Goal: Information Seeking & Learning: Check status

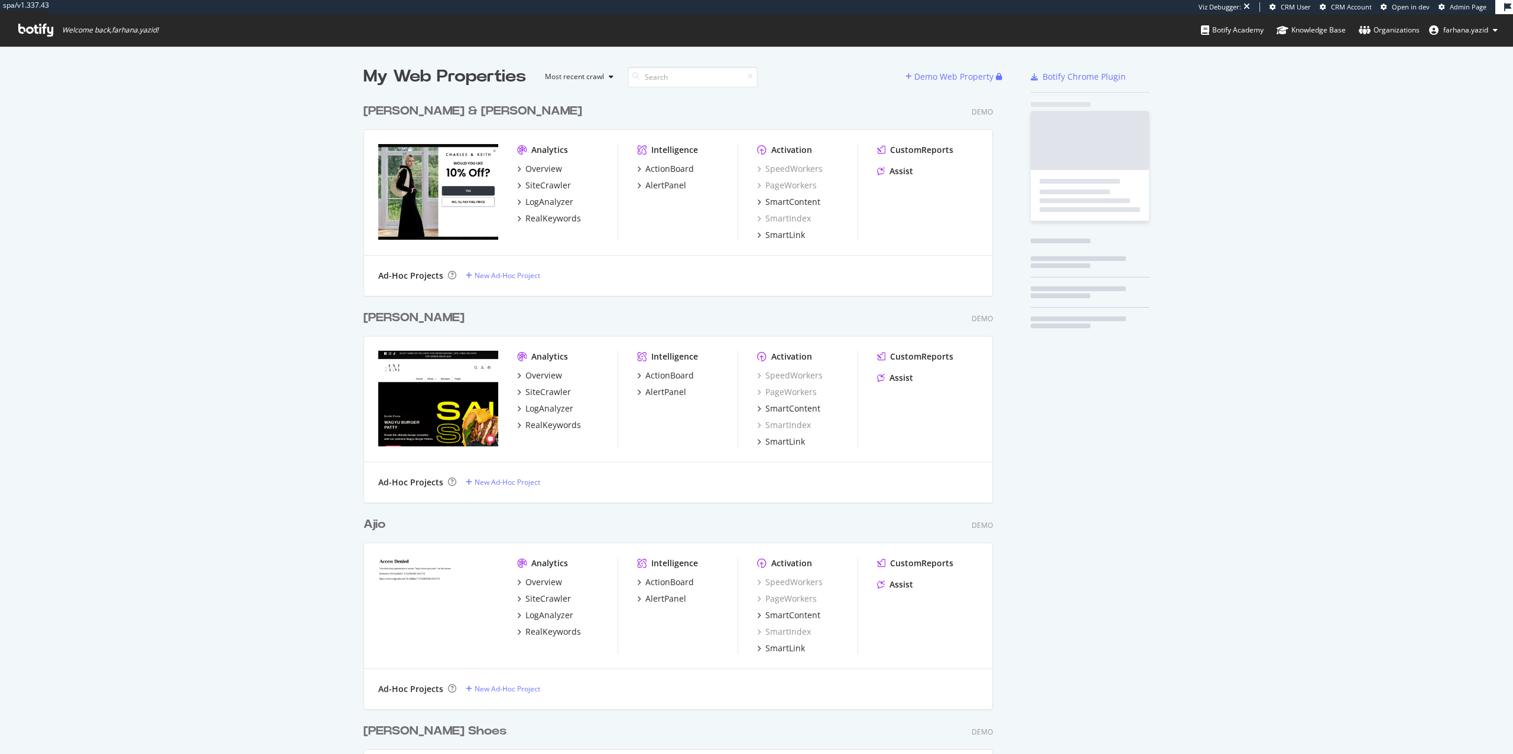
scroll to position [743, 1489]
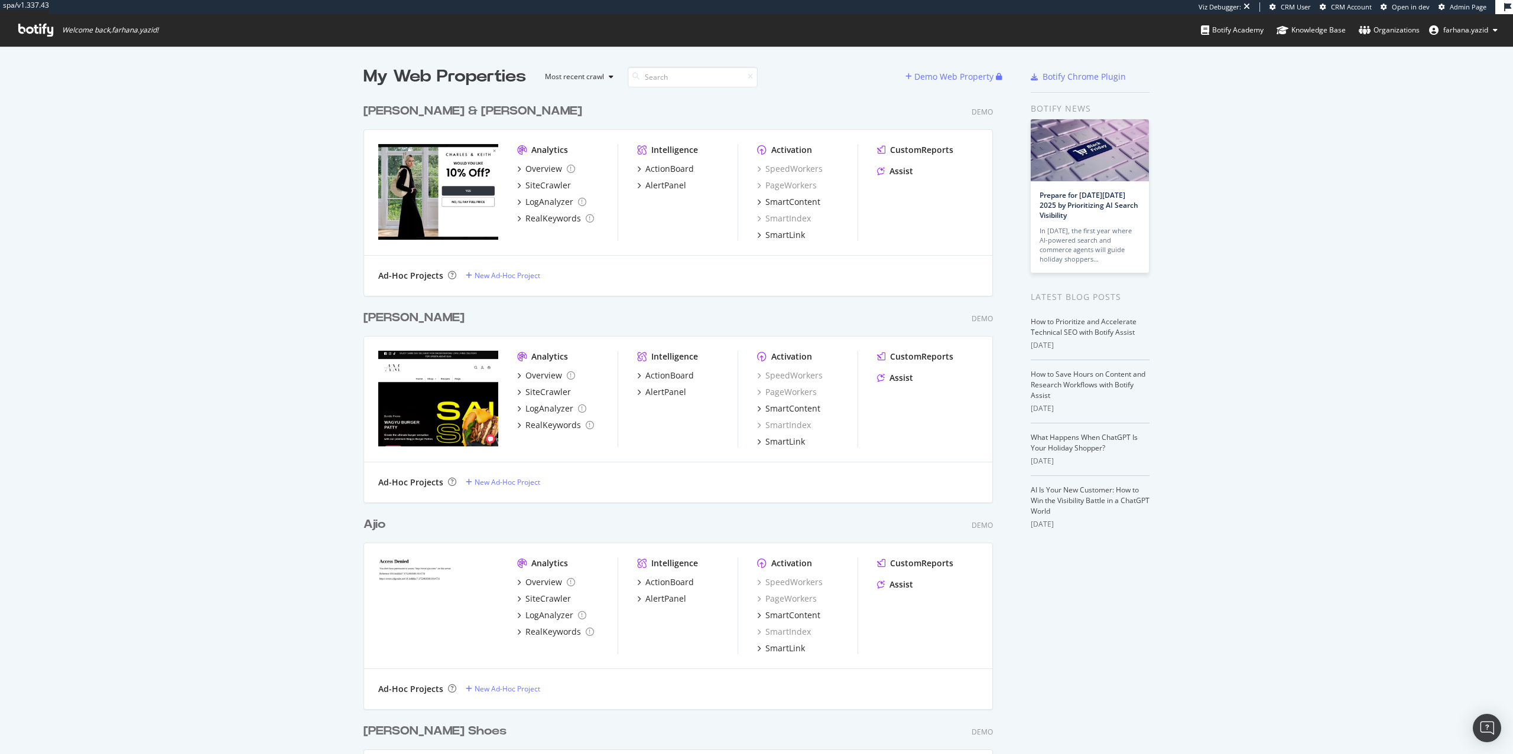
click at [1465, 5] on span "Admin Page" at bounding box center [1467, 6] width 37 height 9
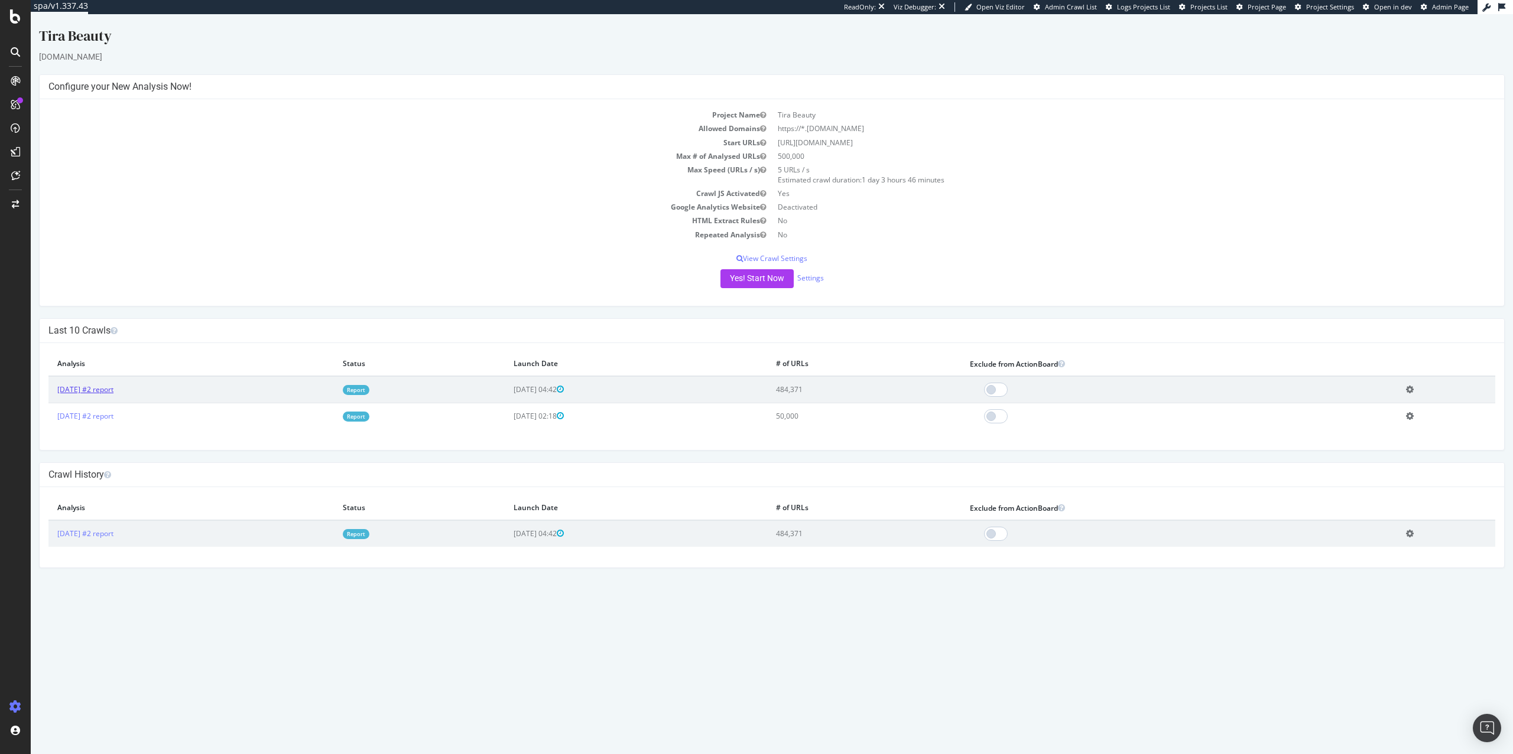
click at [96, 387] on link "[DATE] #2 report" at bounding box center [85, 390] width 56 height 10
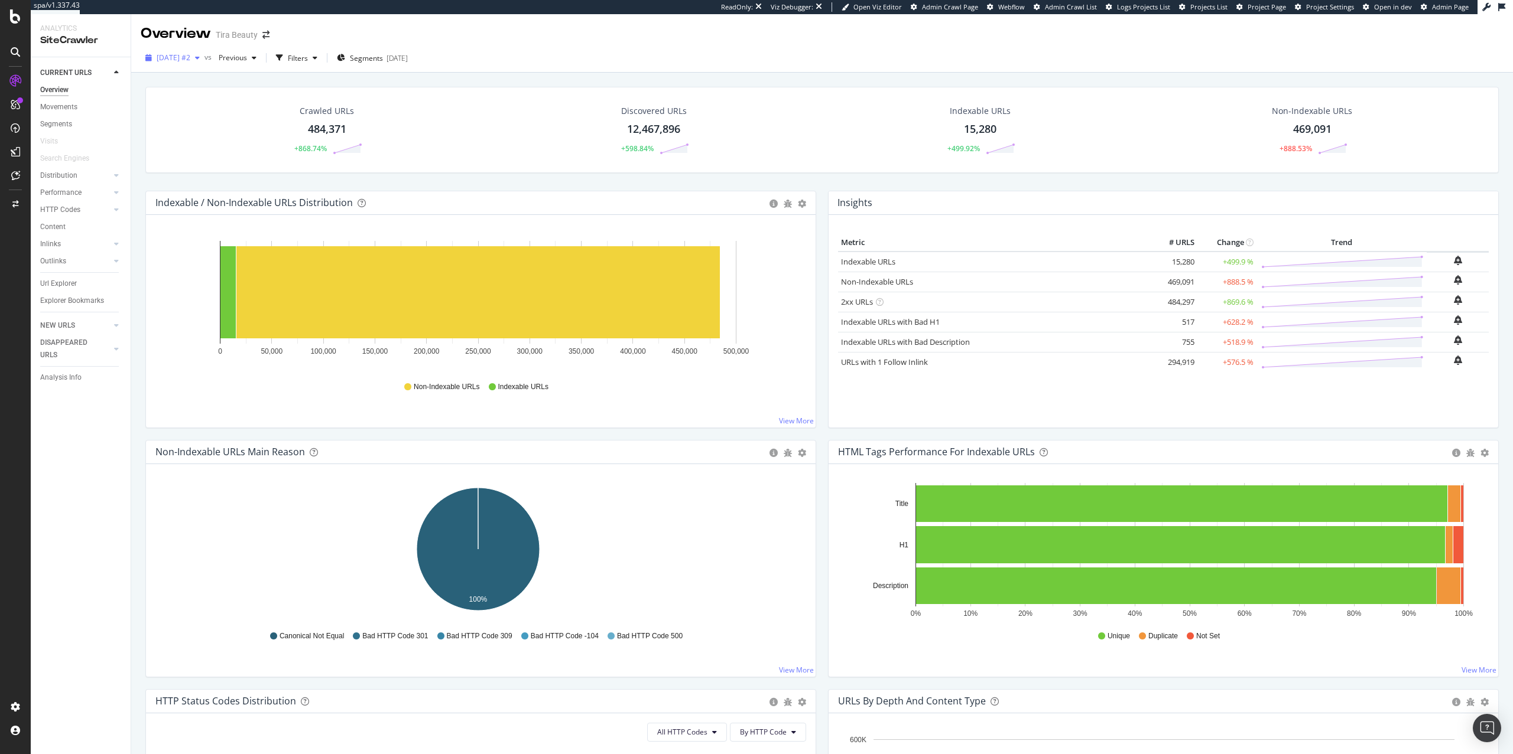
click at [188, 54] on span "[DATE] #2" at bounding box center [174, 58] width 34 height 10
click at [192, 129] on div "[DATE] #2 50.0K URLs" at bounding box center [218, 121] width 141 height 17
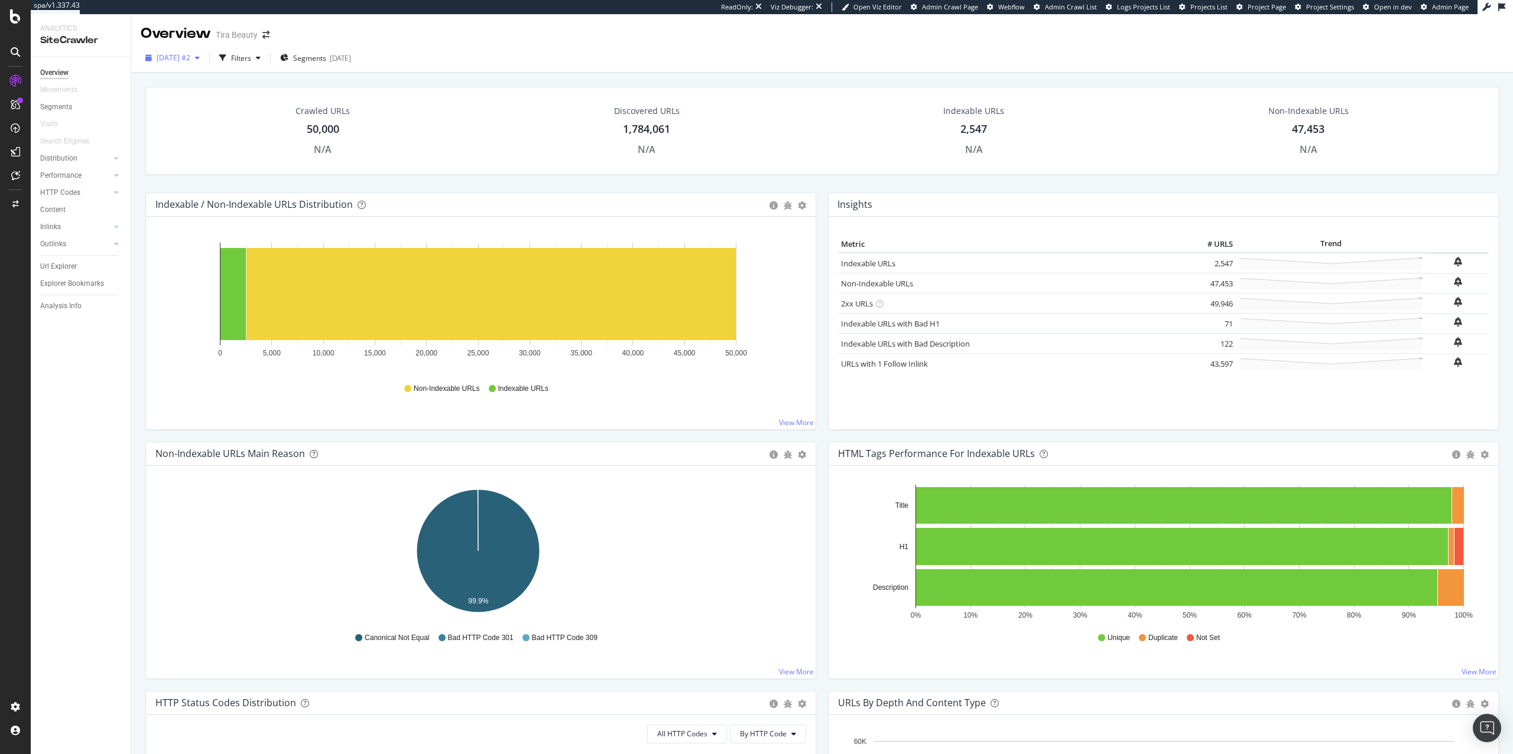
click at [190, 59] on span "[DATE] #2" at bounding box center [174, 58] width 34 height 10
click at [191, 103] on div "[DATE] #2" at bounding box center [176, 100] width 37 height 11
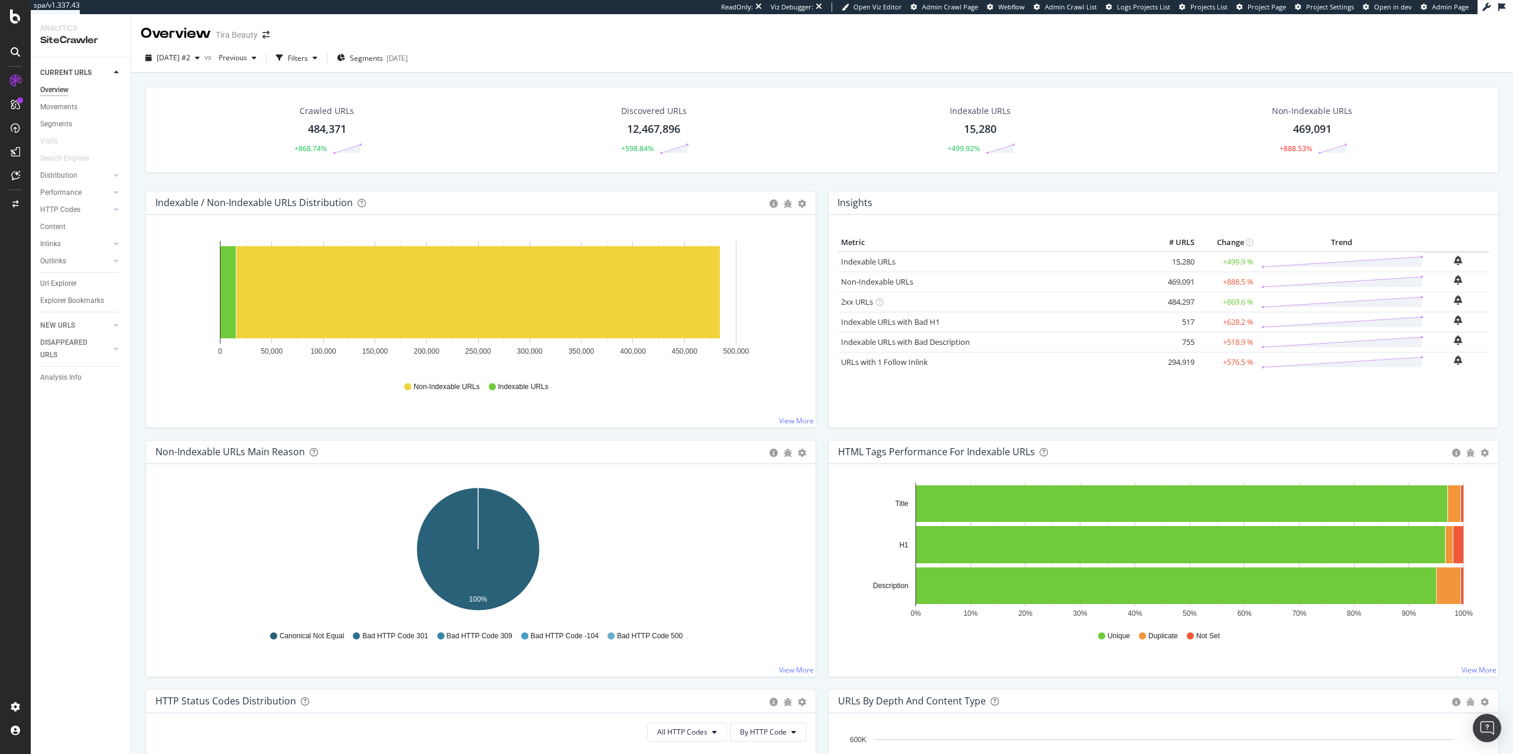
click at [672, 56] on div "[DATE] #2 vs Previous Filters Segments [DATE]" at bounding box center [821, 60] width 1381 height 24
